Goal: Browse casually: Explore the website without a specific task or goal

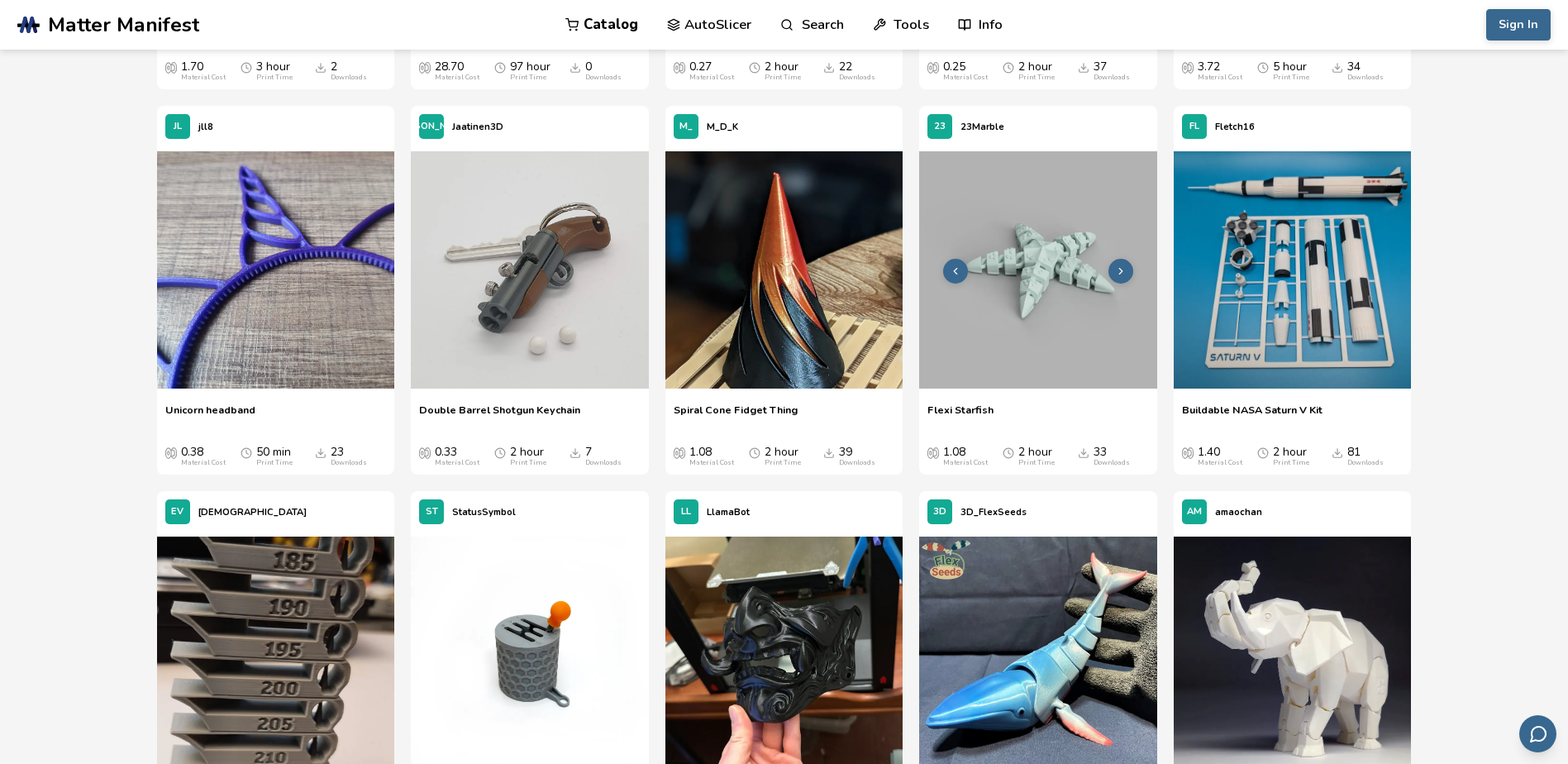
scroll to position [5892, 0]
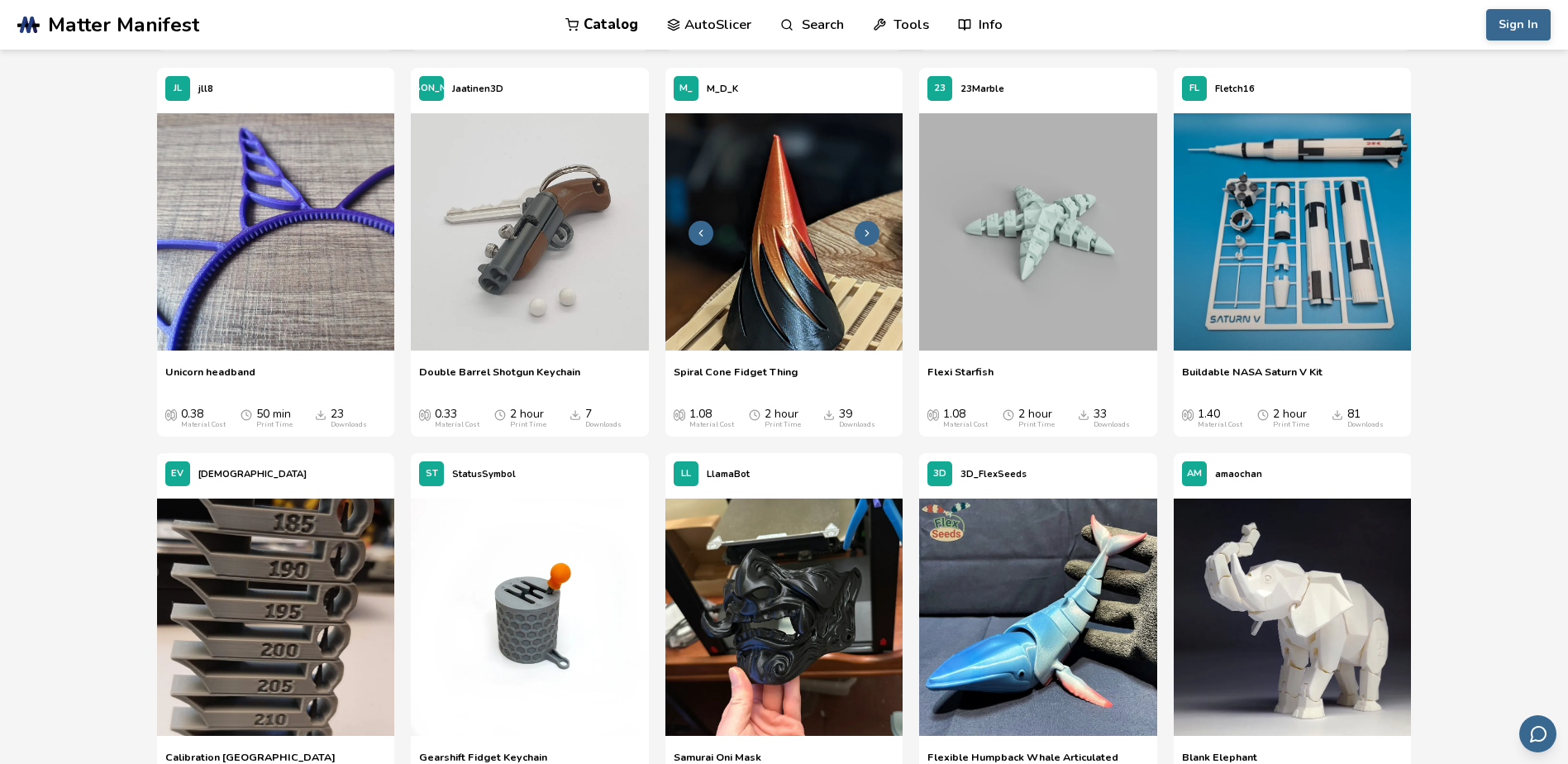
click at [866, 235] on polyline at bounding box center [867, 233] width 3 height 6
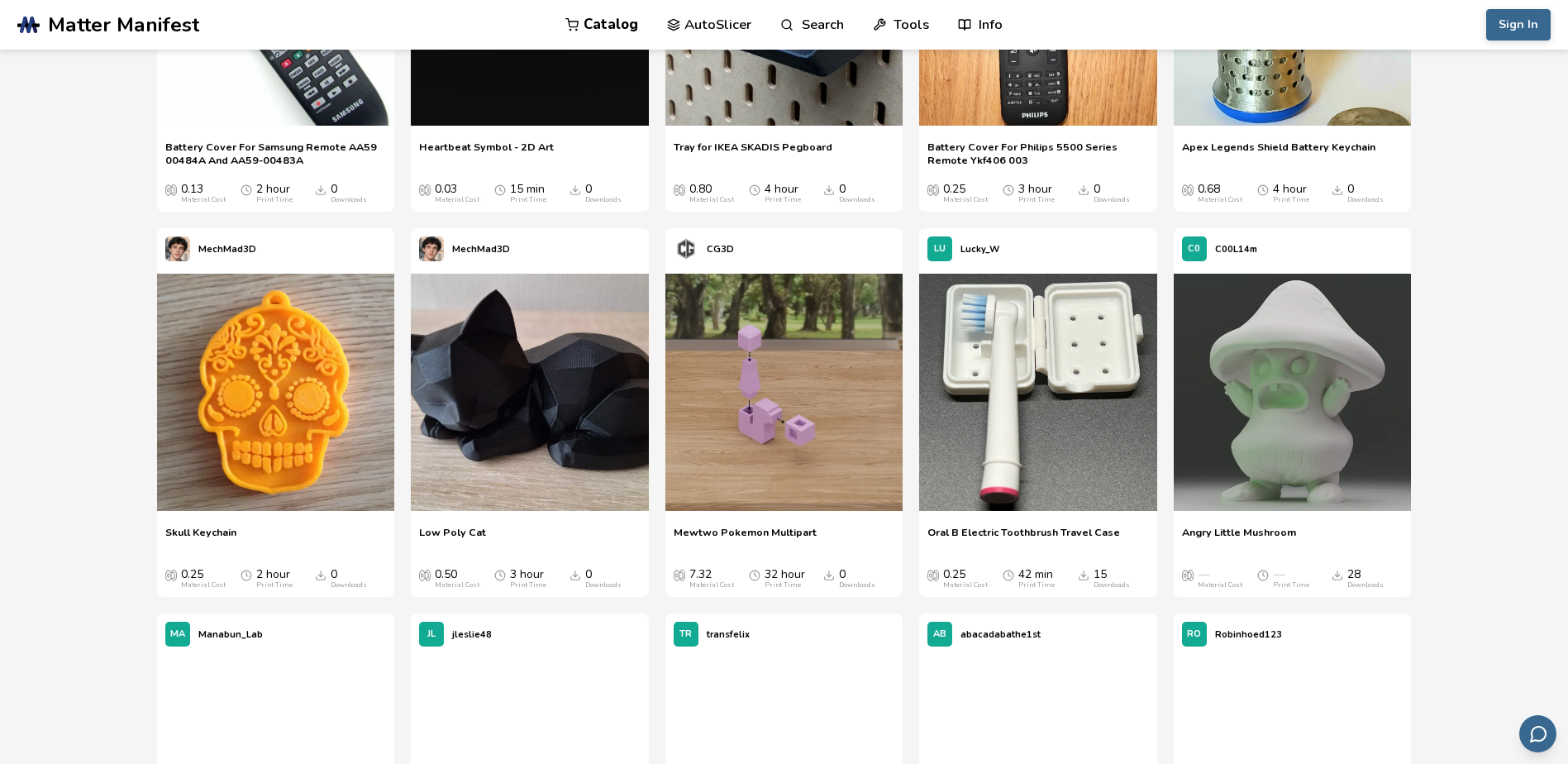
scroll to position [7299, 0]
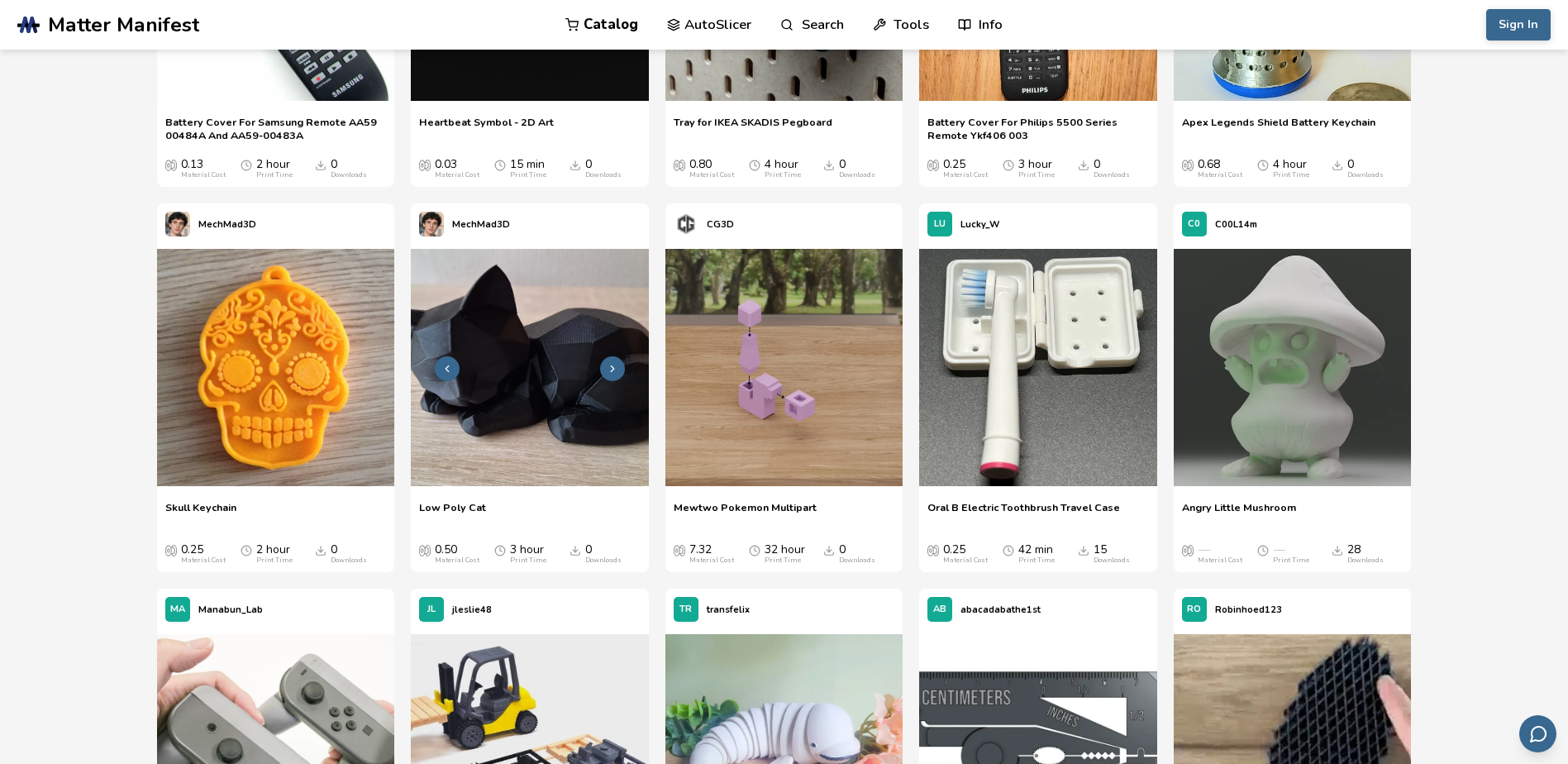
click at [611, 422] on img at bounding box center [530, 369] width 238 height 238
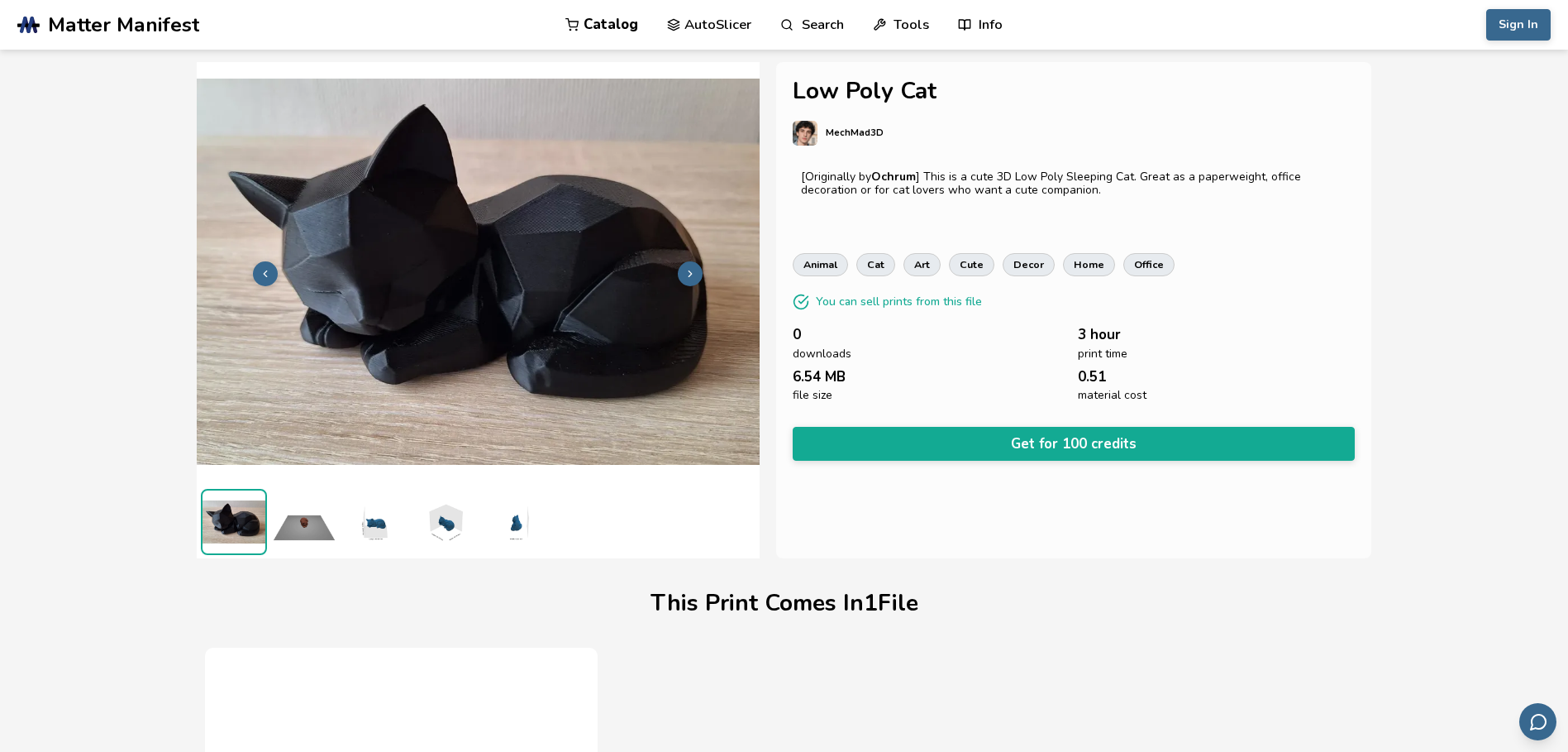
click at [687, 275] on icon at bounding box center [690, 274] width 12 height 12
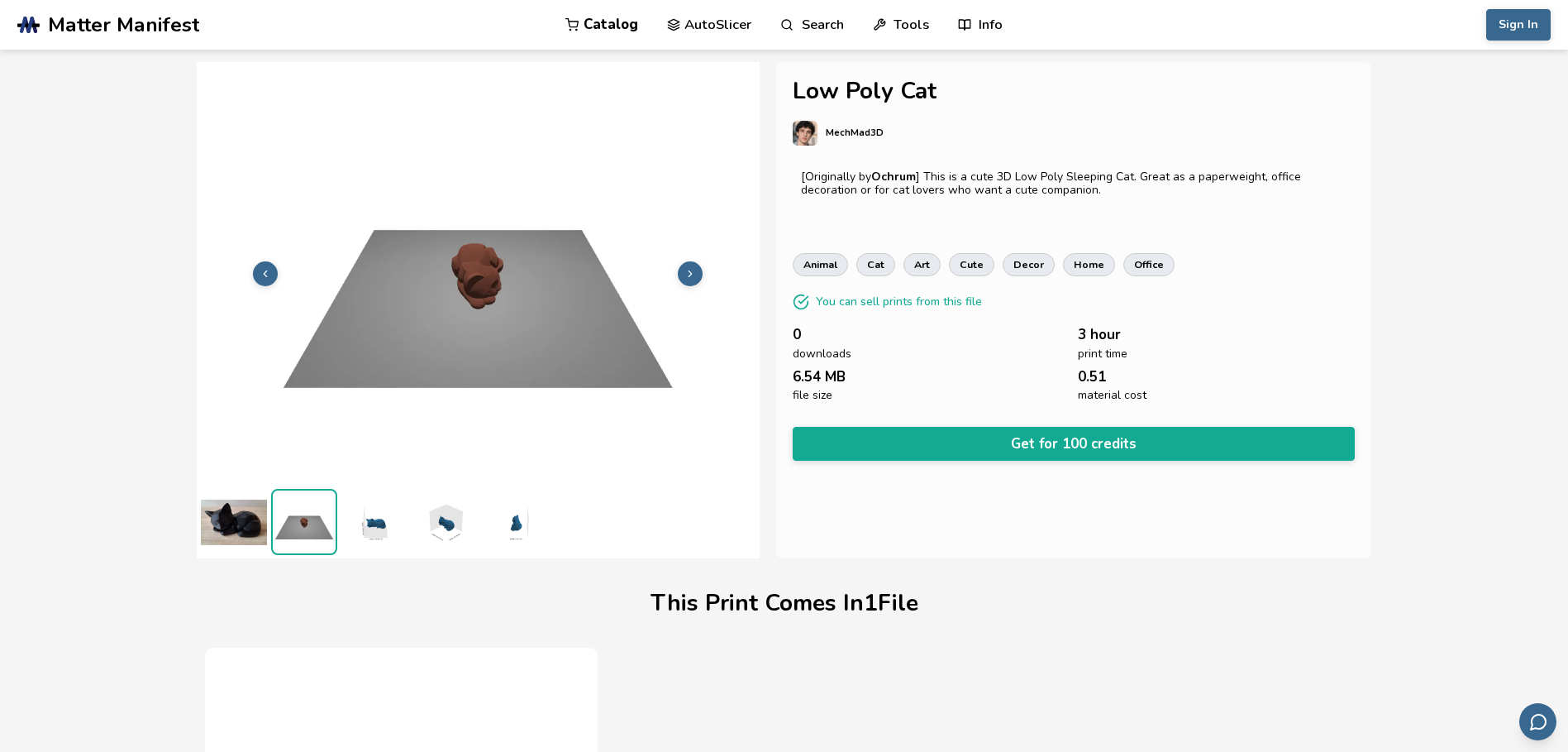
click at [687, 275] on icon at bounding box center [690, 274] width 12 height 12
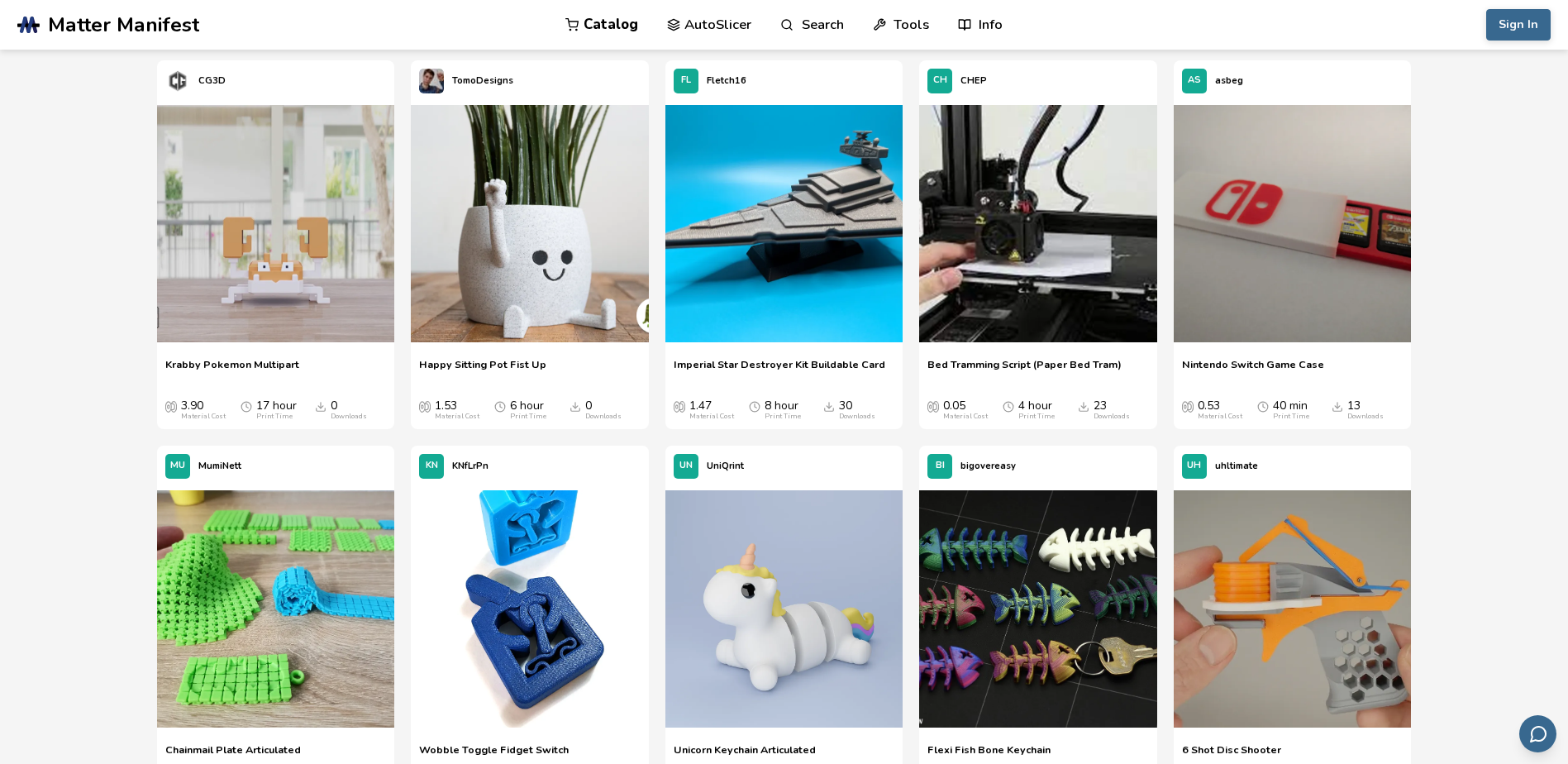
scroll to position [3239, 0]
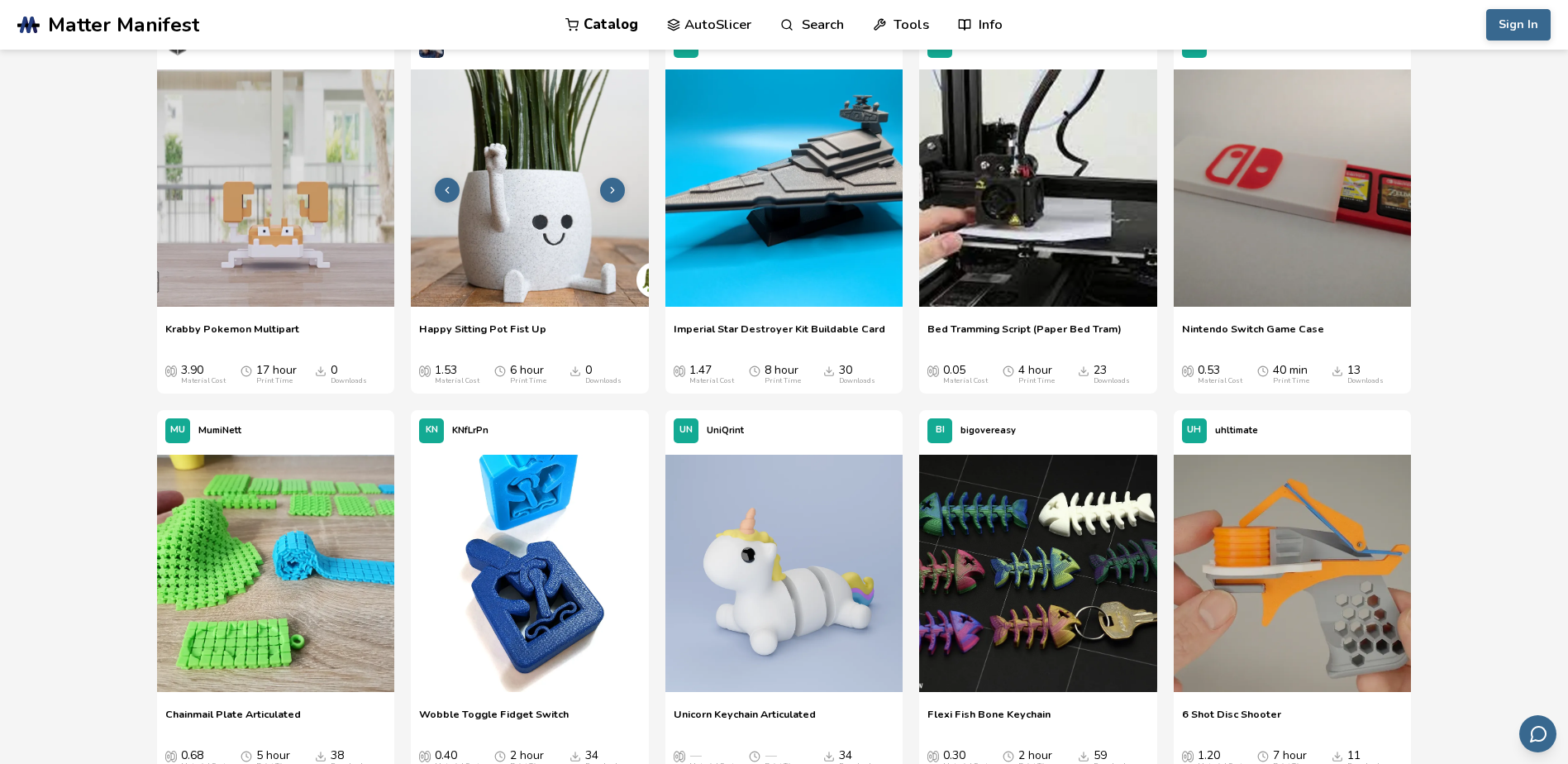
click at [530, 220] on img at bounding box center [530, 189] width 238 height 238
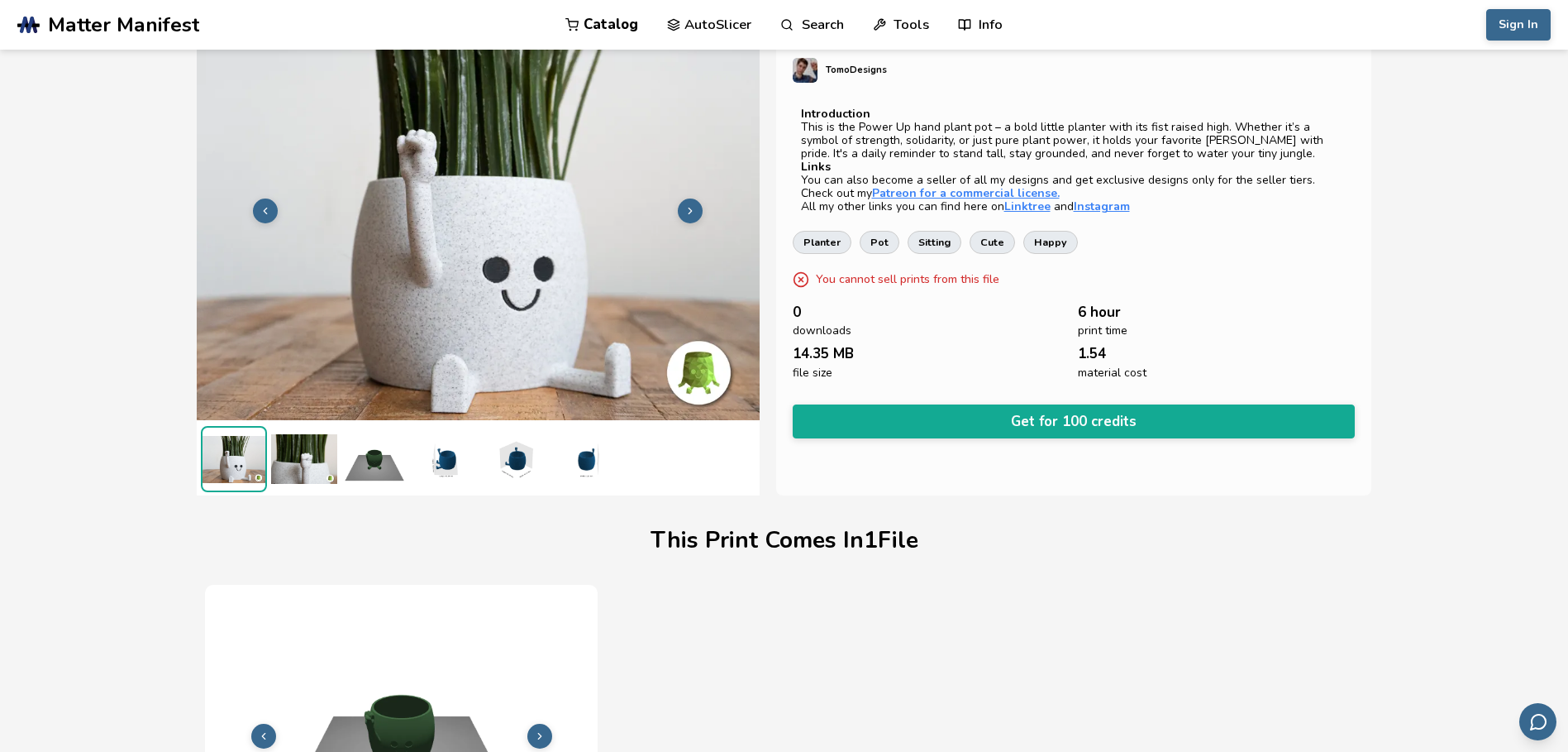
scroll to position [57, 0]
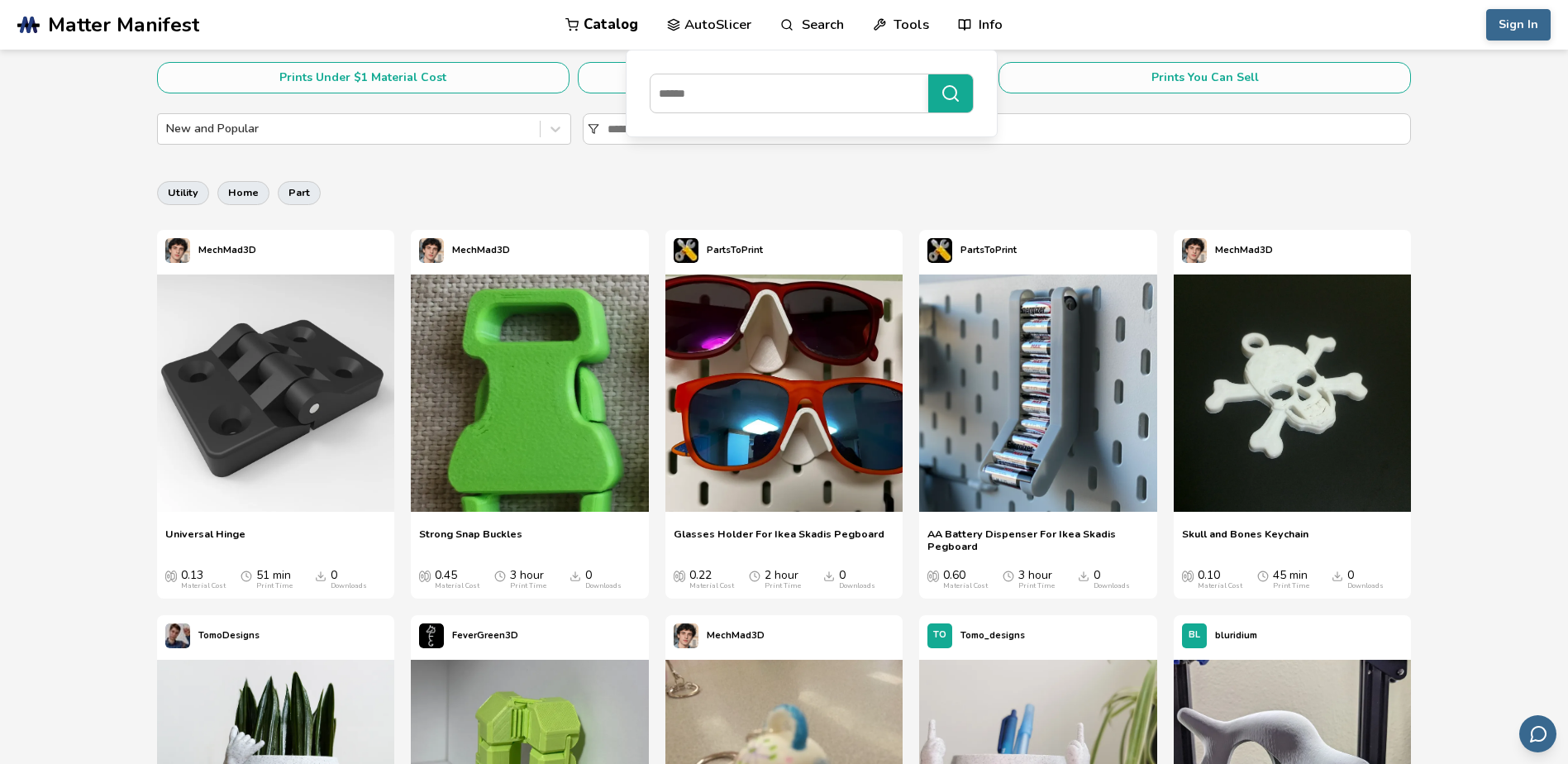
scroll to position [591, 0]
